Goal: Check status: Check status

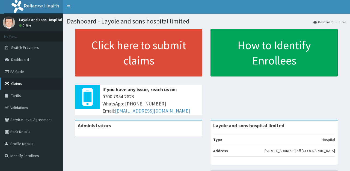
click at [22, 77] on link "Claims" at bounding box center [31, 83] width 63 height 12
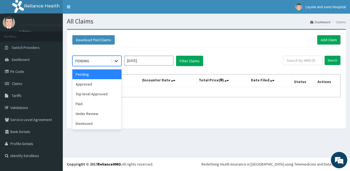
click at [115, 61] on icon at bounding box center [115, 60] width 5 height 5
click at [90, 103] on div "Paid" at bounding box center [96, 104] width 49 height 10
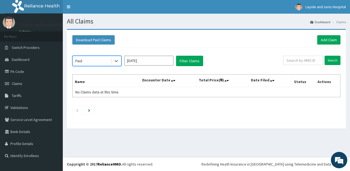
click at [145, 59] on input "Aug 2025" at bounding box center [148, 61] width 49 height 10
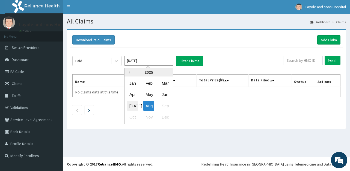
click at [131, 106] on div "Jul" at bounding box center [132, 106] width 11 height 10
type input "Jul 2025"
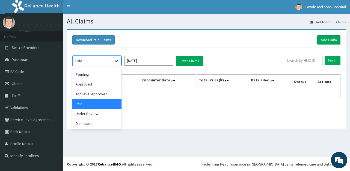
click at [114, 62] on icon at bounding box center [115, 60] width 5 height 5
click at [88, 115] on div "Under Review" at bounding box center [96, 114] width 49 height 10
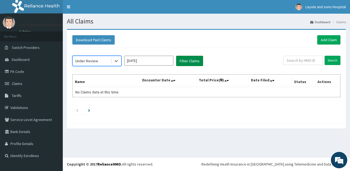
click at [199, 62] on button "Filter Claims" at bounding box center [189, 61] width 27 height 10
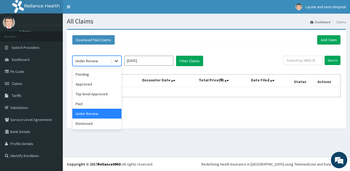
click at [116, 62] on icon at bounding box center [115, 60] width 5 height 5
click at [93, 81] on div "Approved" at bounding box center [96, 84] width 49 height 10
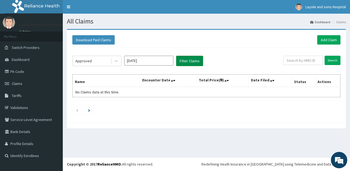
click at [193, 56] on button "Filter Claims" at bounding box center [189, 61] width 27 height 10
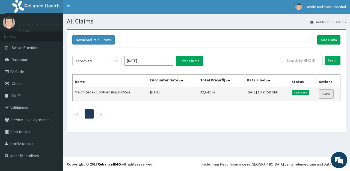
click at [325, 95] on link "View" at bounding box center [325, 93] width 15 height 9
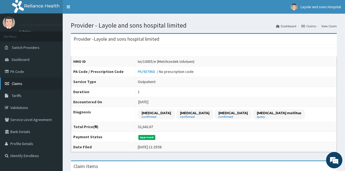
click at [26, 84] on link "Claims" at bounding box center [31, 83] width 63 height 12
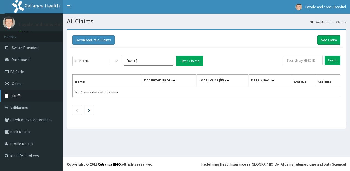
click at [16, 93] on span "Tariffs" at bounding box center [17, 95] width 10 height 5
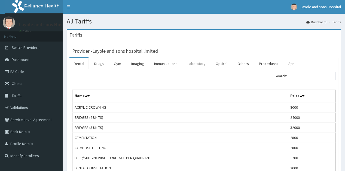
click at [190, 62] on link "Laboratory" at bounding box center [196, 63] width 27 height 11
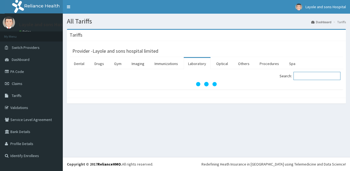
click at [309, 74] on input "Search:" at bounding box center [316, 76] width 47 height 8
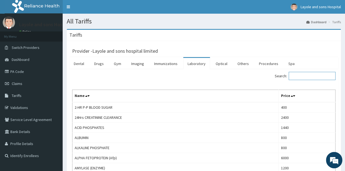
click at [307, 78] on input "Search:" at bounding box center [312, 76] width 47 height 8
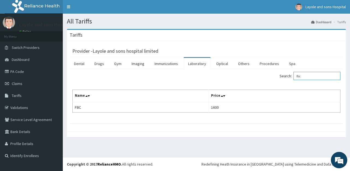
type input "fbc"
